Goal: Task Accomplishment & Management: Manage account settings

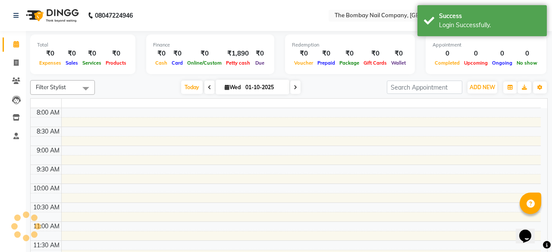
select select "en"
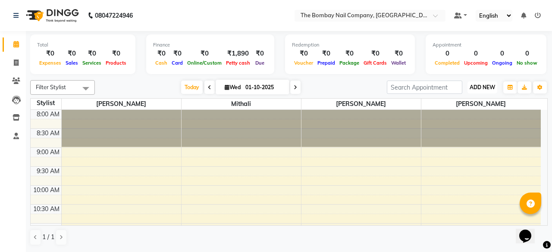
click at [491, 89] on span "ADD NEW" at bounding box center [482, 87] width 25 height 6
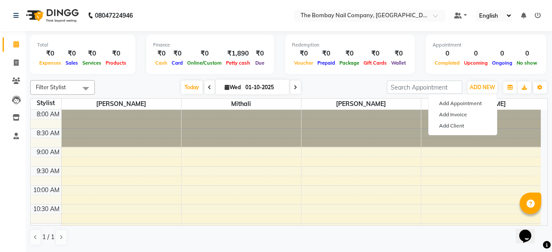
click at [363, 84] on div "[DATE] [DATE]" at bounding box center [240, 87] width 283 height 13
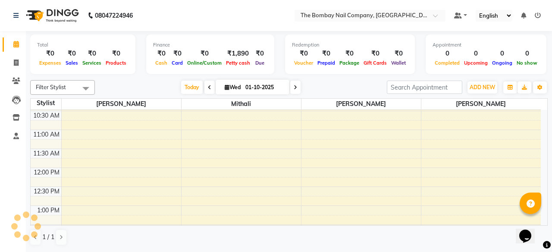
scroll to position [94, 0]
click at [18, 137] on icon at bounding box center [16, 136] width 6 height 6
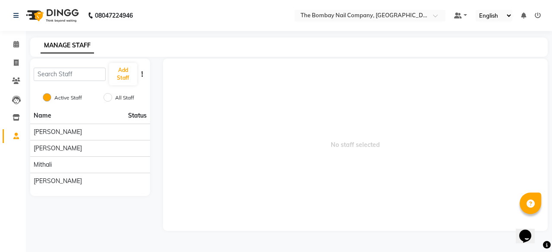
click at [537, 20] on li at bounding box center [538, 15] width 6 height 9
click at [537, 16] on icon at bounding box center [538, 16] width 6 height 6
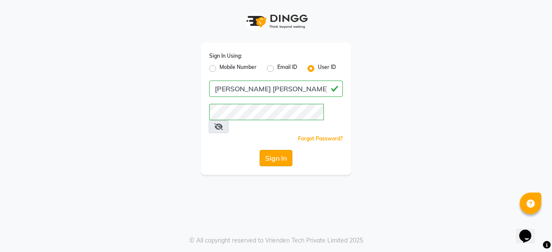
click at [271, 150] on button "Sign In" at bounding box center [276, 158] width 33 height 16
